Goal: Task Accomplishment & Management: Manage account settings

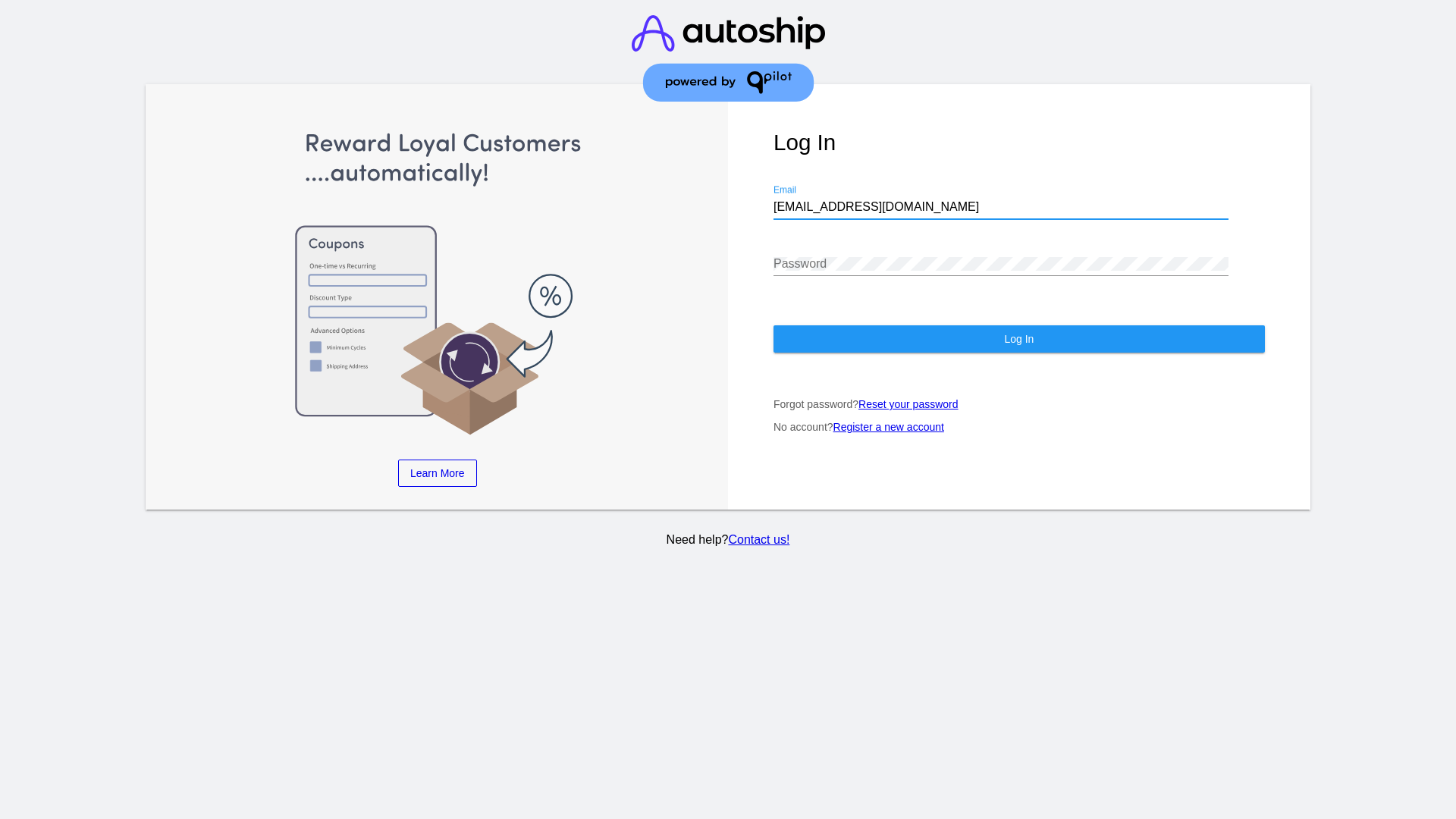
type input "[EMAIL_ADDRESS][DOMAIN_NAME]"
click at [1018, 339] on span "Log In" at bounding box center [1019, 339] width 30 height 12
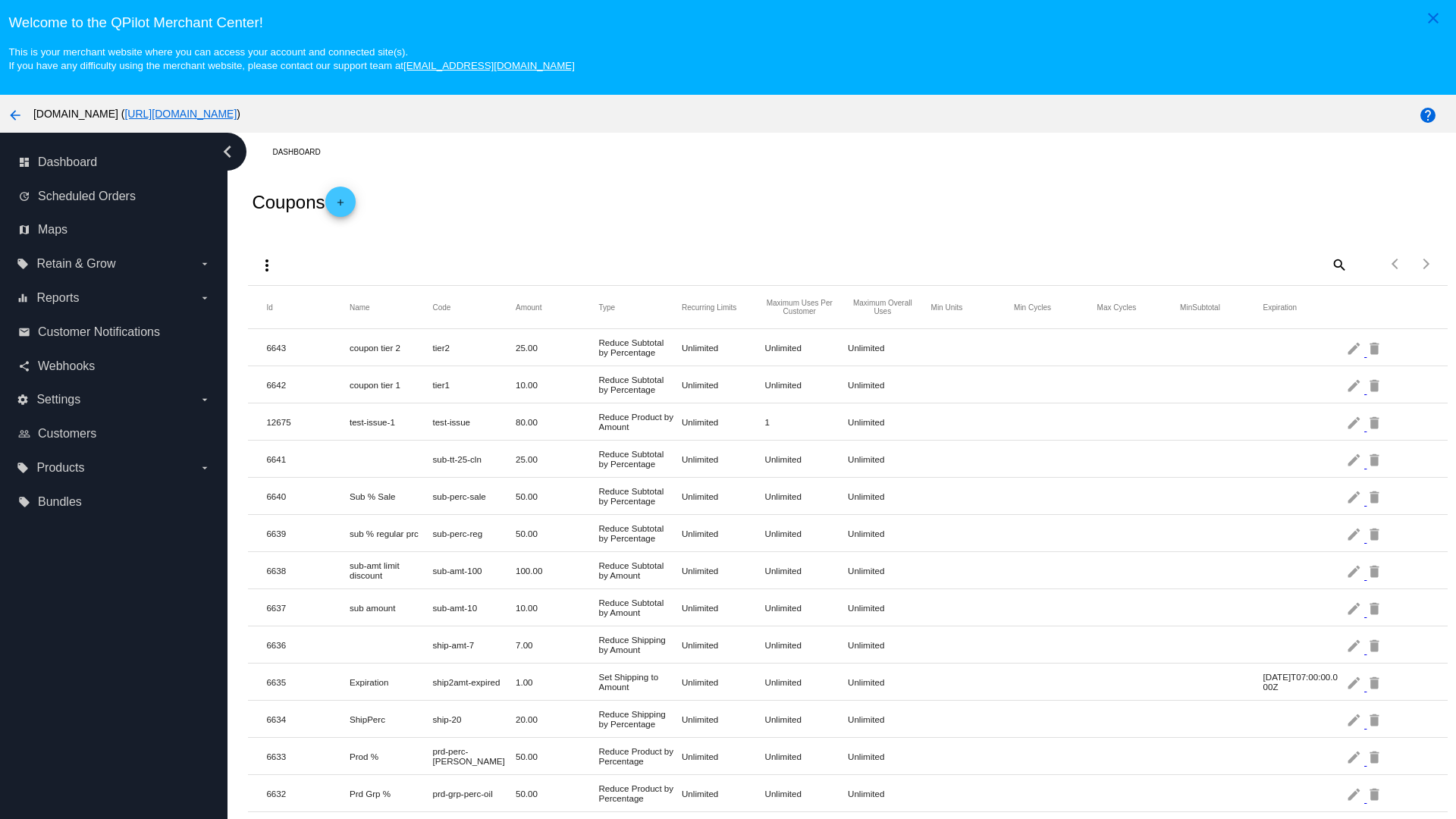
click at [267, 265] on mat-icon "more_vert" at bounding box center [267, 266] width 18 height 18
click at [296, 317] on button "file_upload Import" at bounding box center [295, 308] width 88 height 18
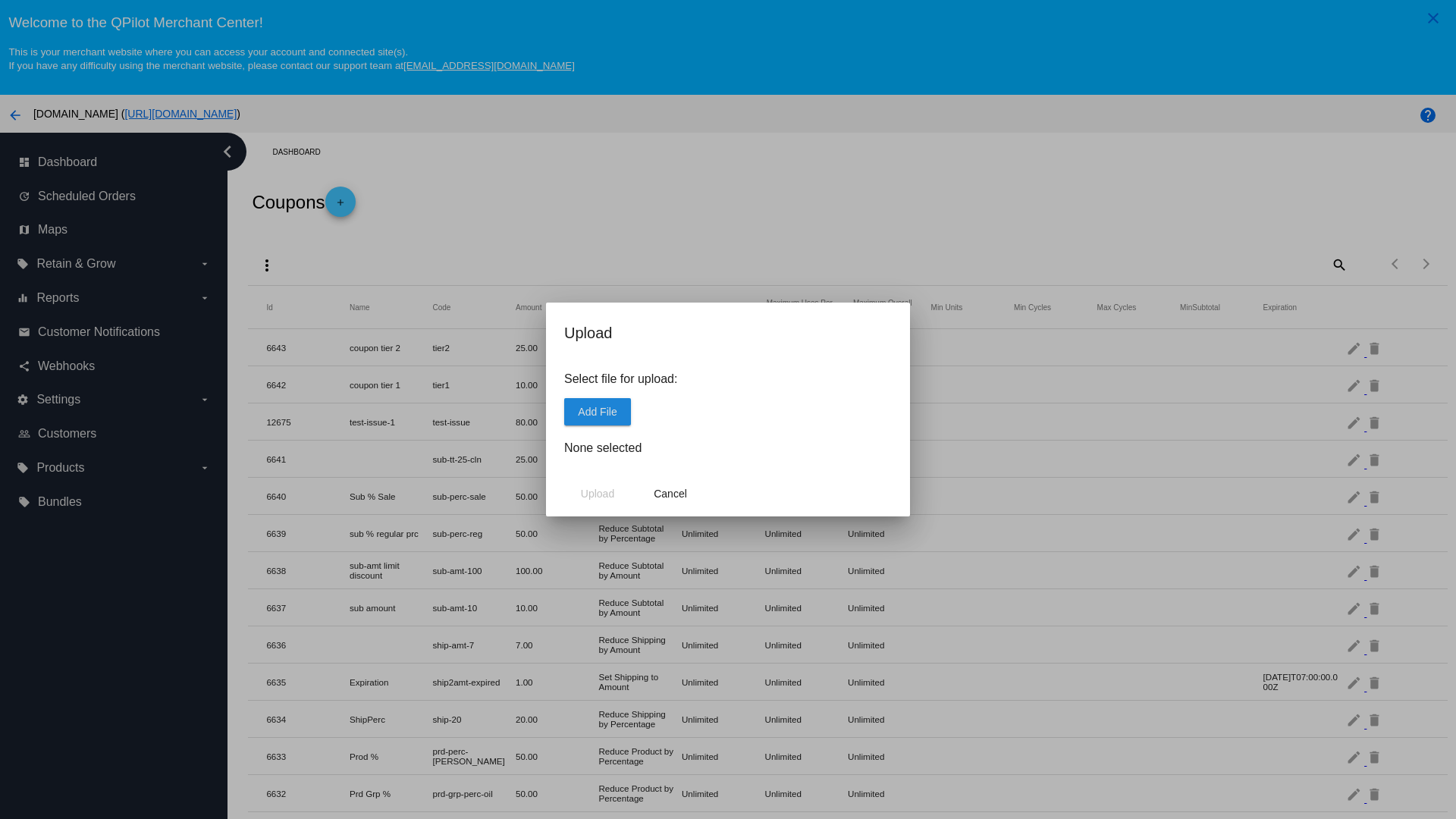
click at [598, 412] on span "Add File" at bounding box center [597, 412] width 39 height 12
click at [598, 494] on span "Upload" at bounding box center [598, 493] width 33 height 12
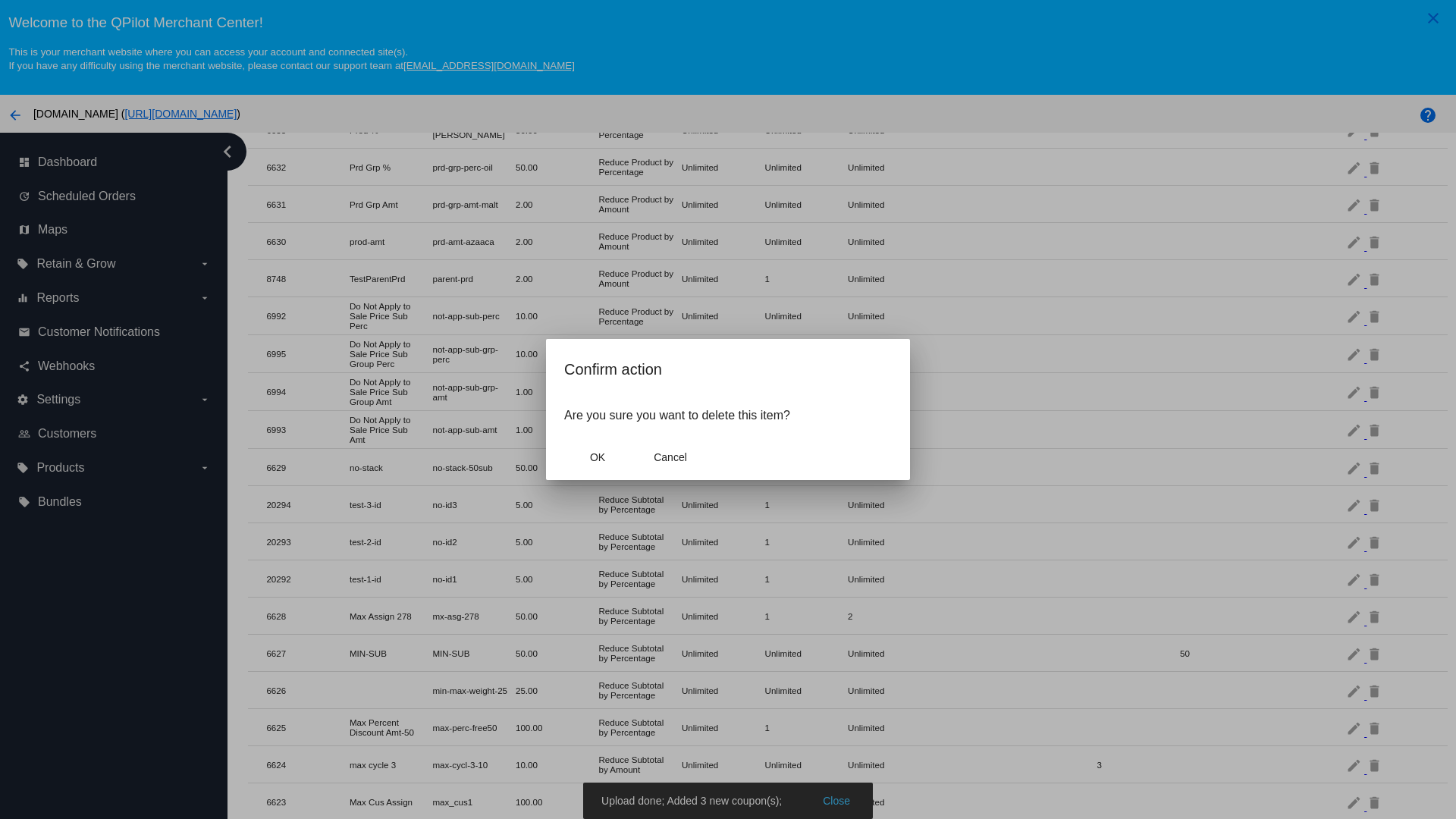
click at [598, 458] on span "OK" at bounding box center [598, 457] width 15 height 12
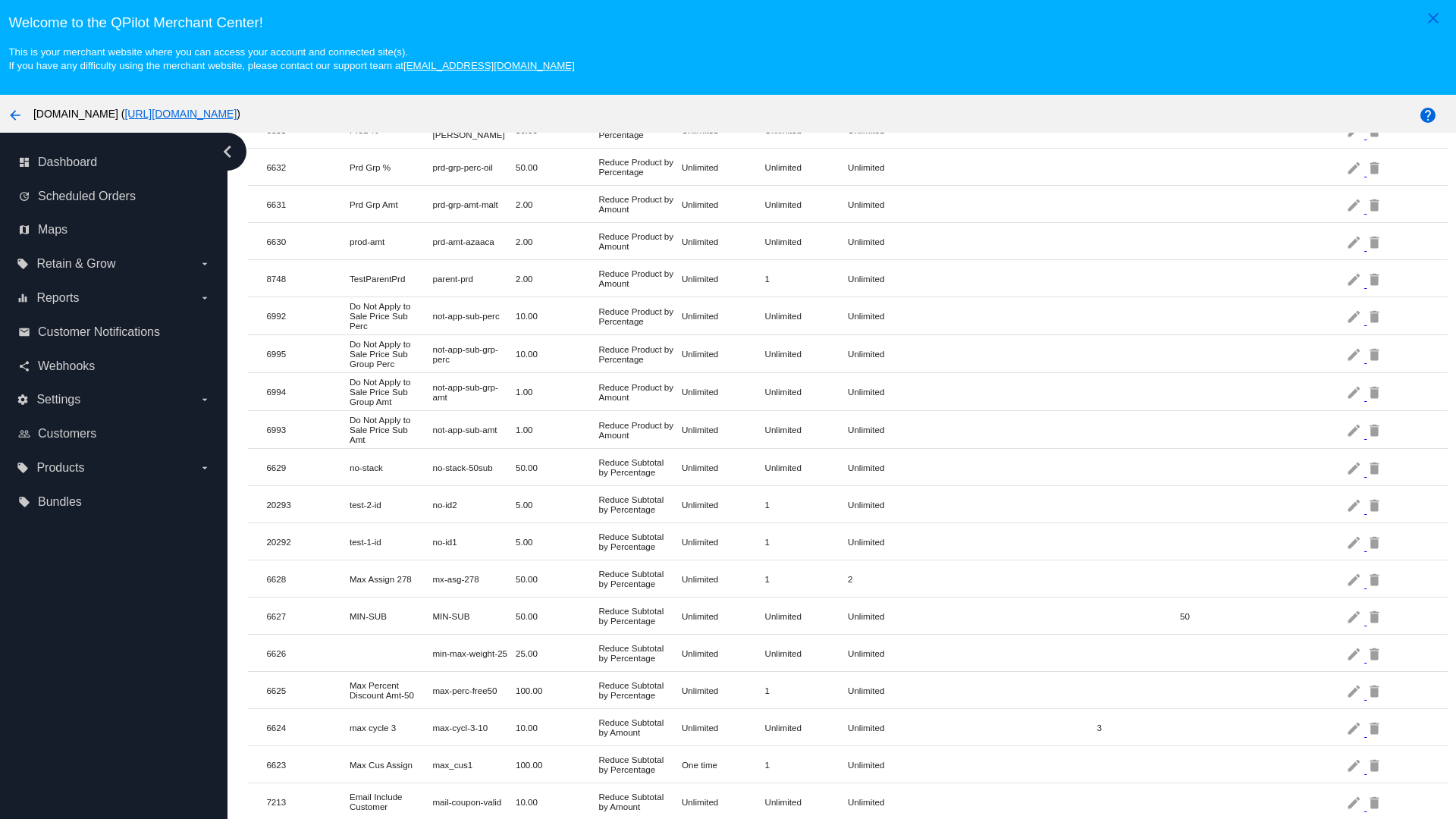
click at [1376, 505] on mat-icon "delete" at bounding box center [1376, 505] width 18 height 24
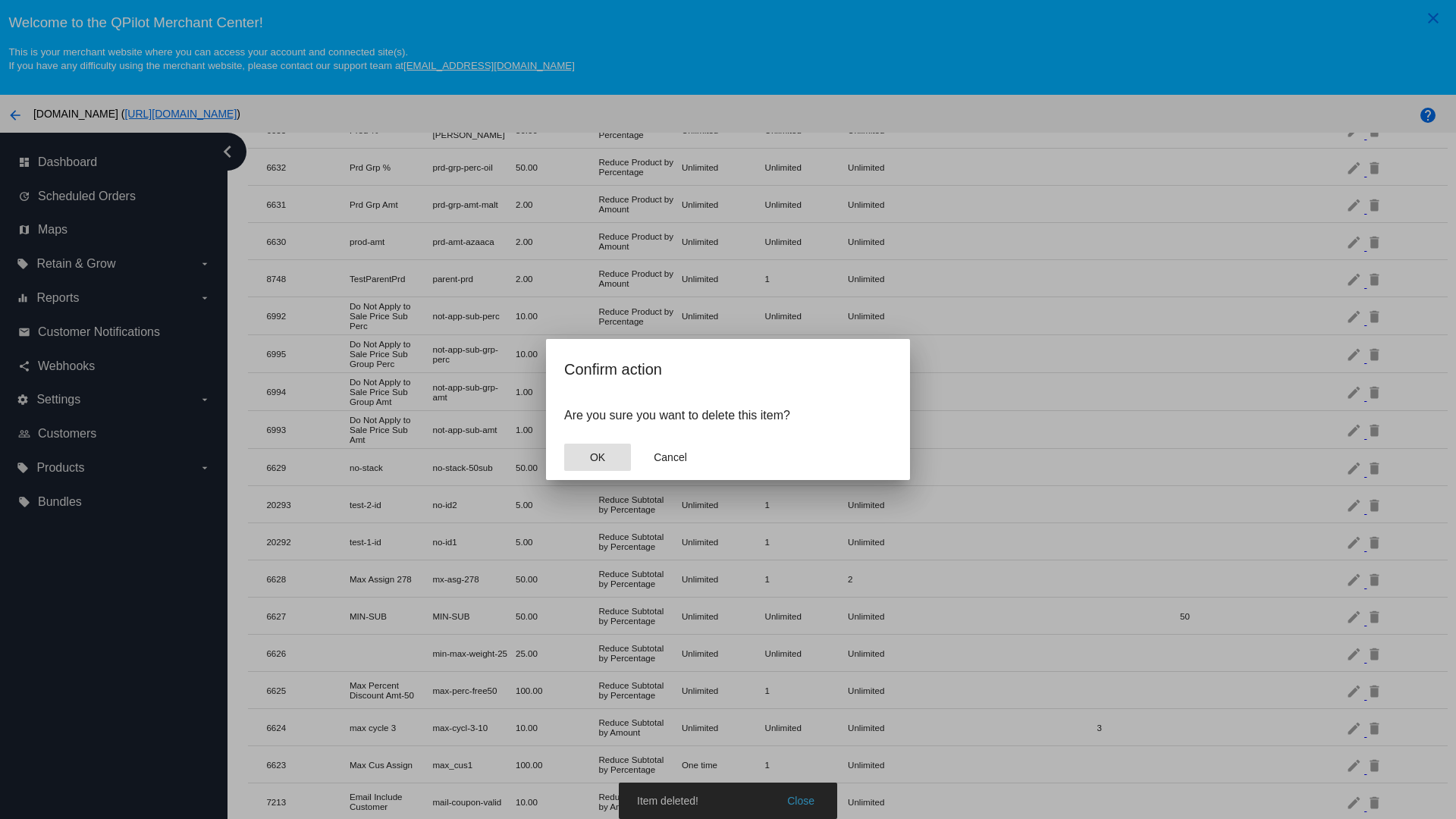
click at [598, 458] on span "OK" at bounding box center [598, 457] width 15 height 12
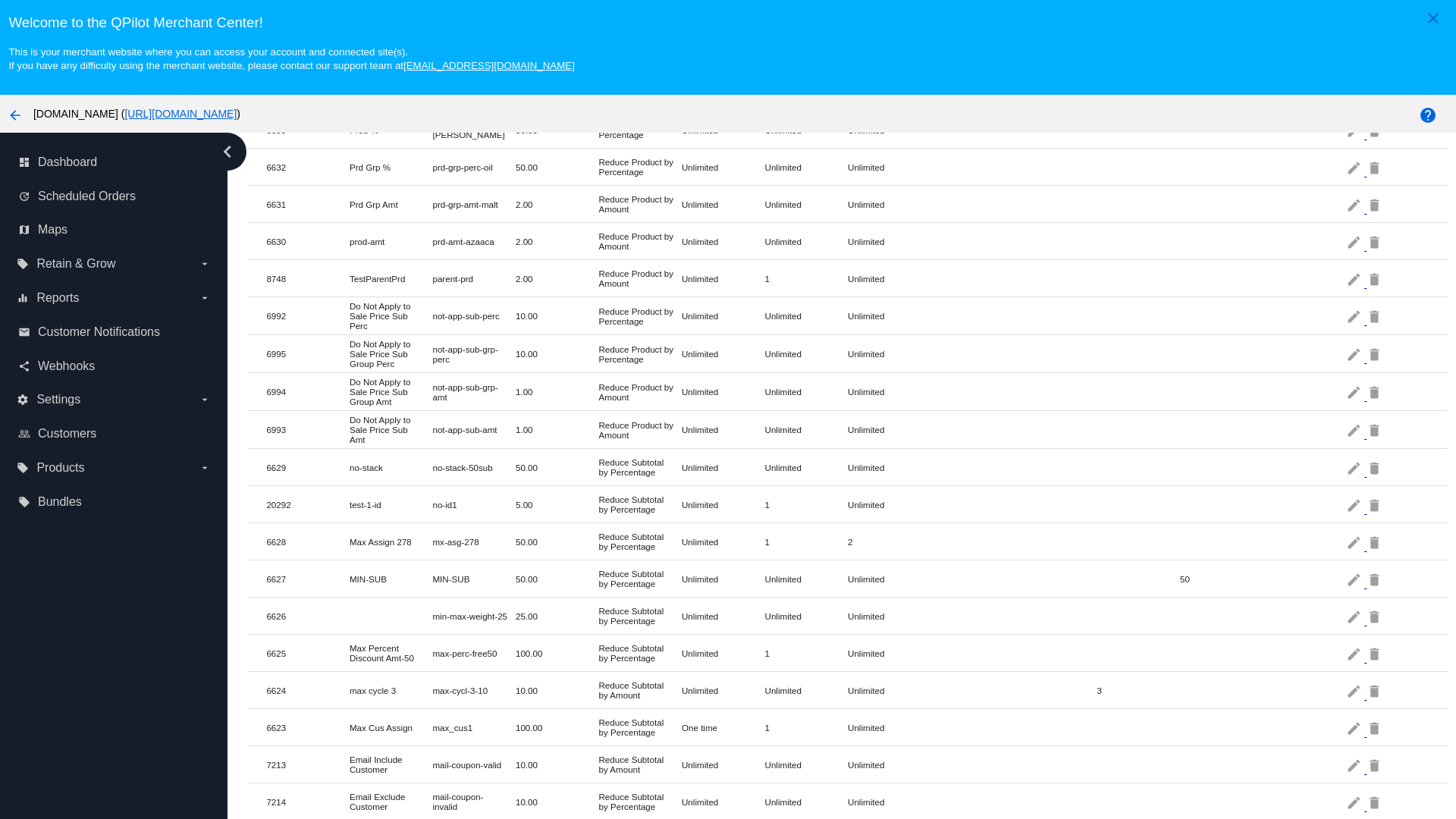
click at [1376, 505] on mat-icon "delete" at bounding box center [1376, 505] width 18 height 24
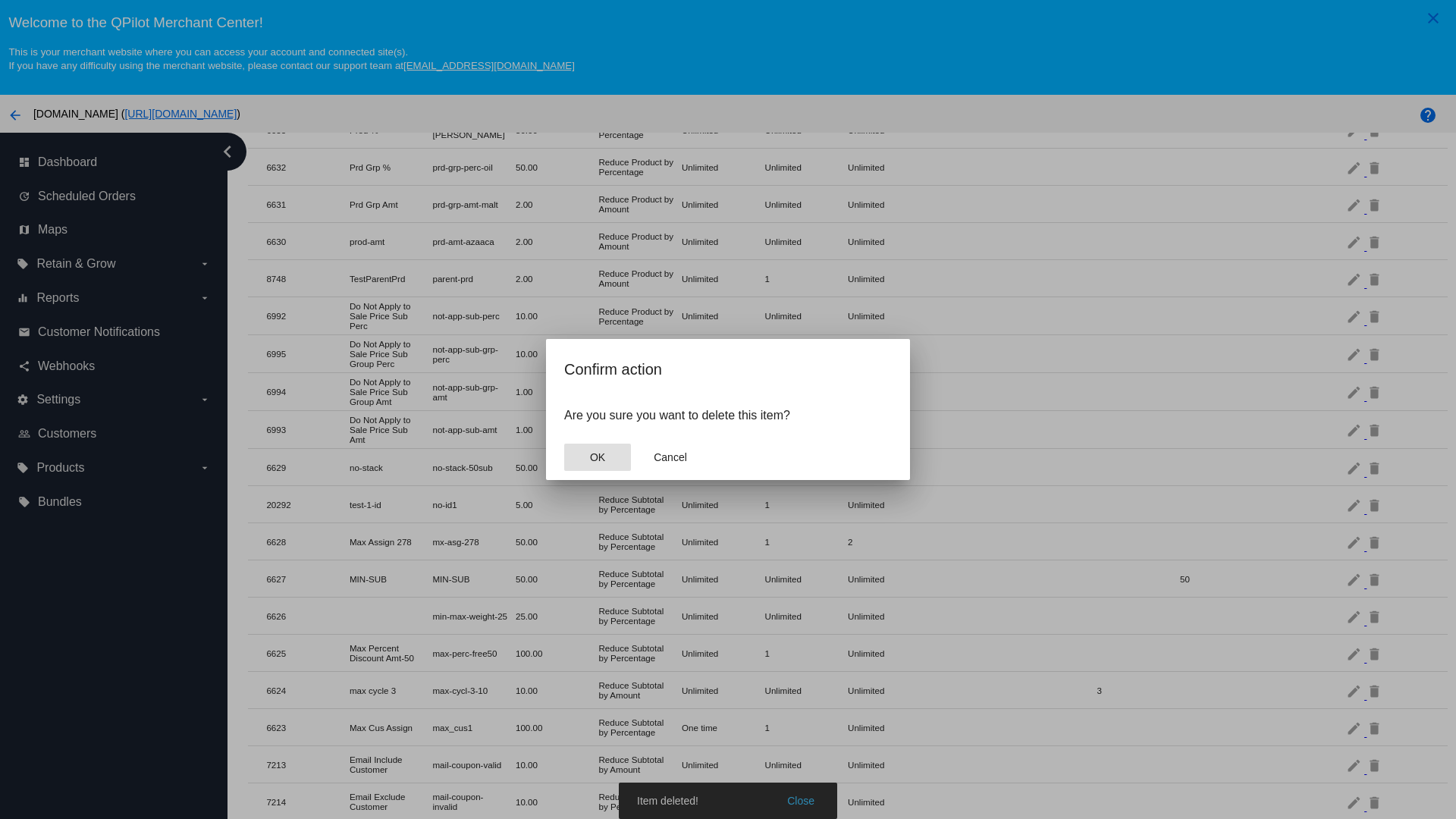
click at [598, 458] on span "OK" at bounding box center [598, 457] width 15 height 12
